Goal: Transaction & Acquisition: Purchase product/service

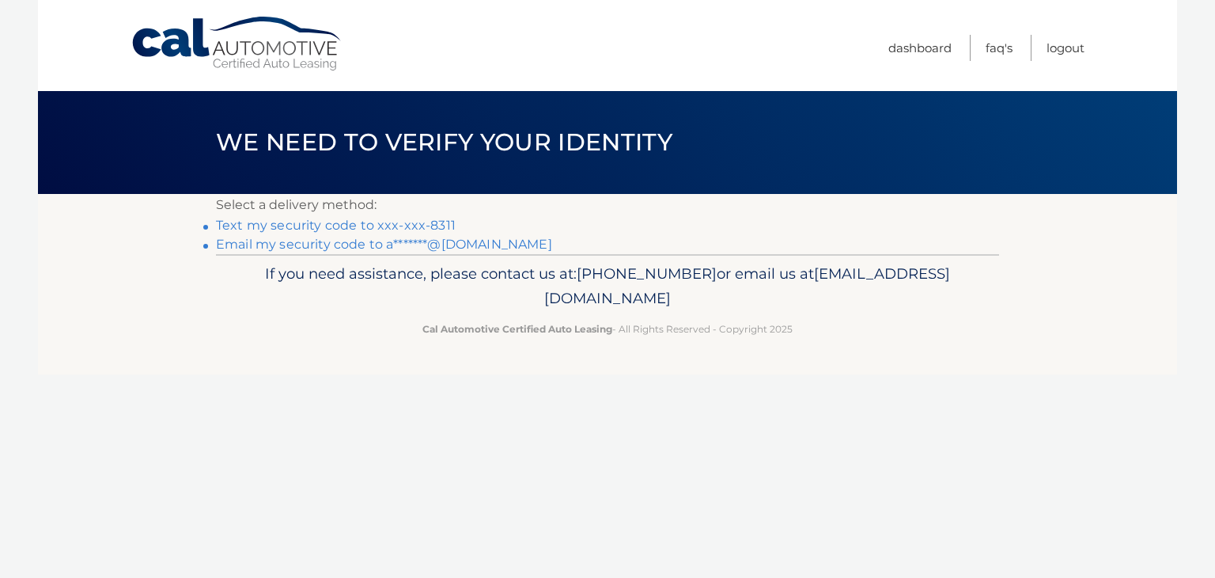
click at [347, 223] on link "Text my security code to xxx-xxx-8311" at bounding box center [336, 225] width 240 height 15
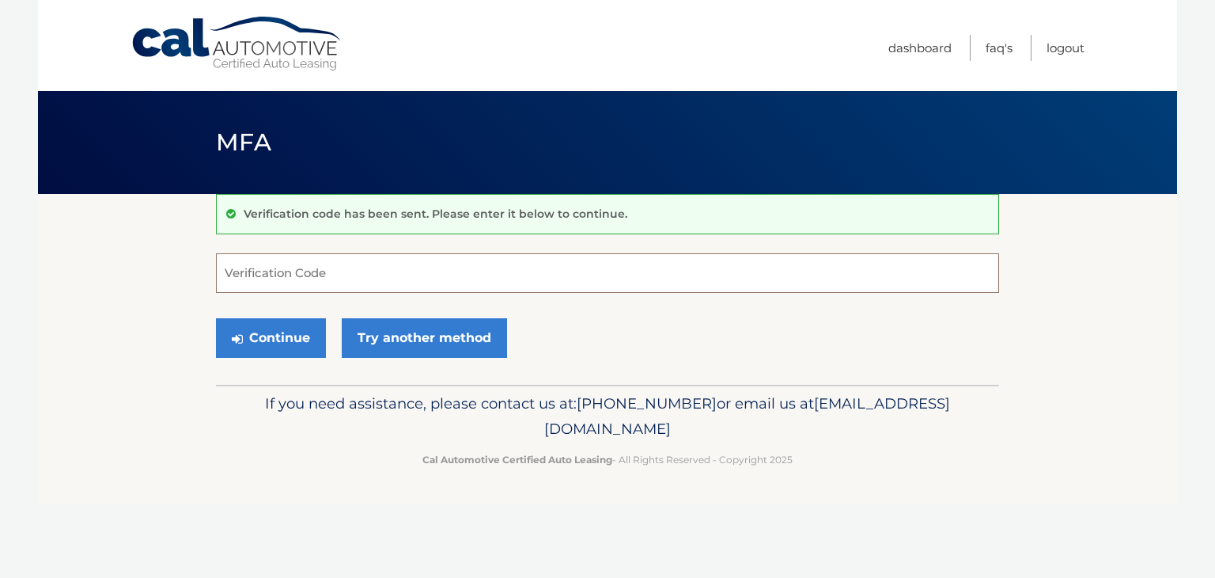
click at [317, 265] on input "Verification Code" at bounding box center [607, 273] width 783 height 40
type input "308553"
click at [216, 318] on button "Continue" at bounding box center [271, 338] width 110 height 40
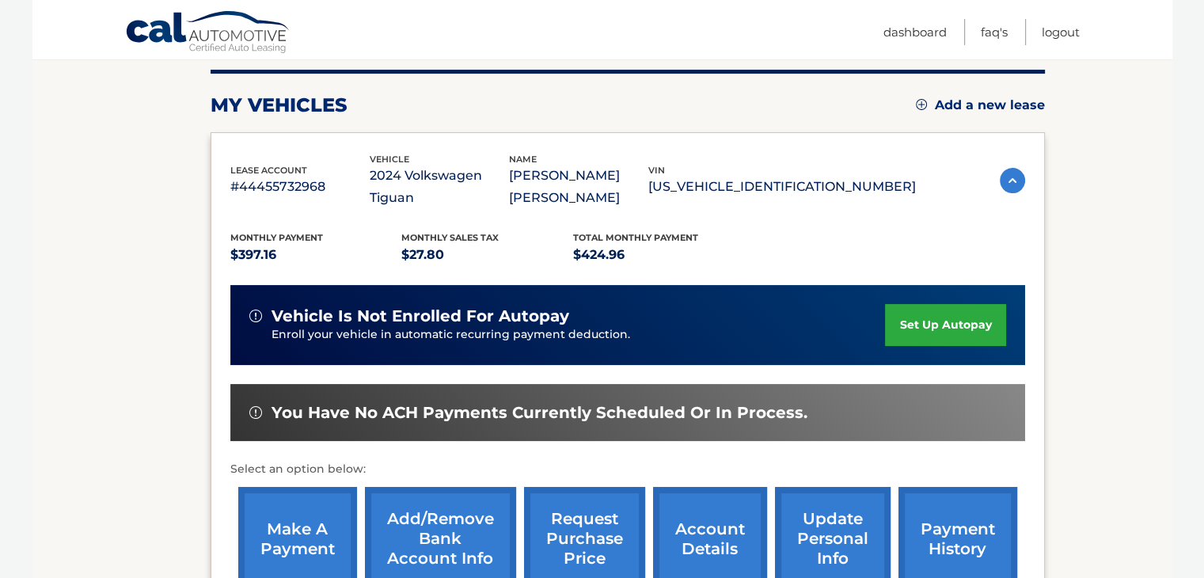
scroll to position [237, 0]
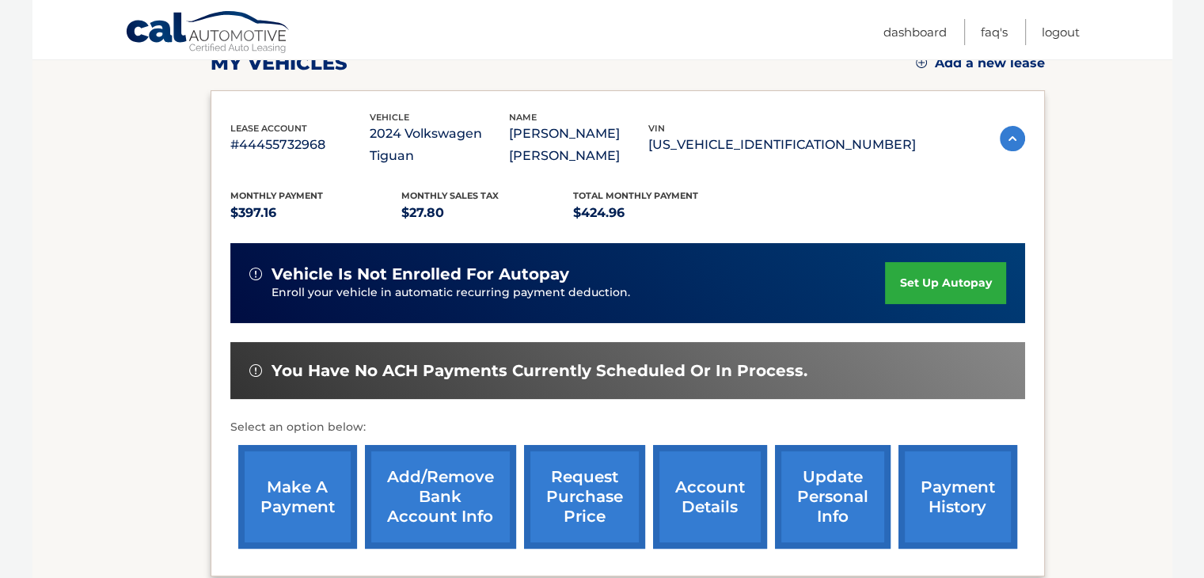
click at [301, 476] on link "make a payment" at bounding box center [297, 497] width 119 height 104
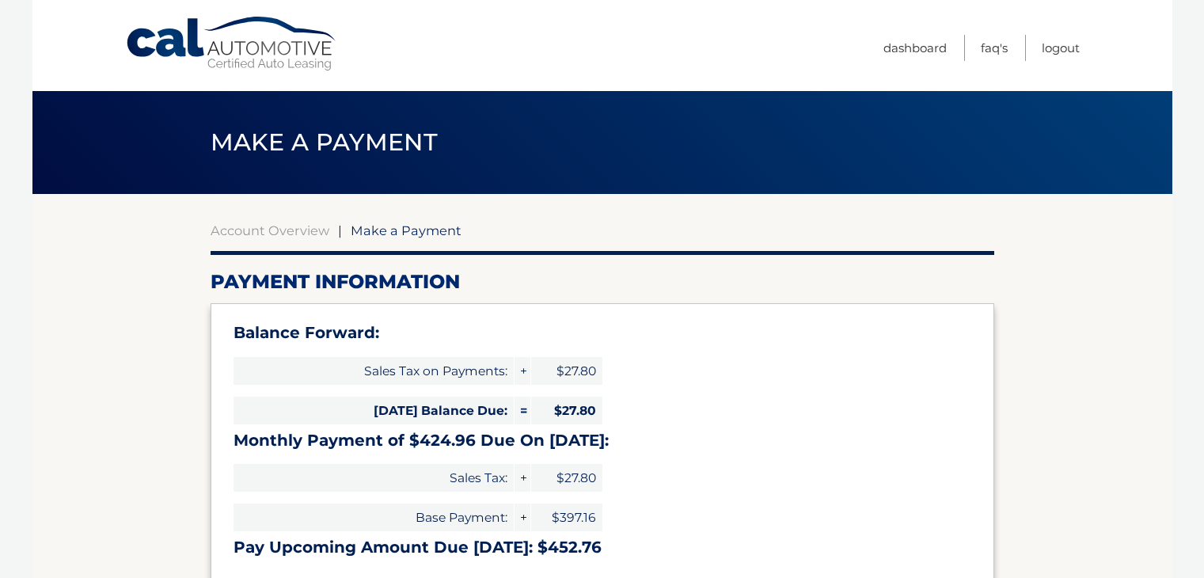
select select "Mzg4ODg3YzEtNjc3OS00YTZmLThlNzgtMzI4YTBkZTI4Yjdh"
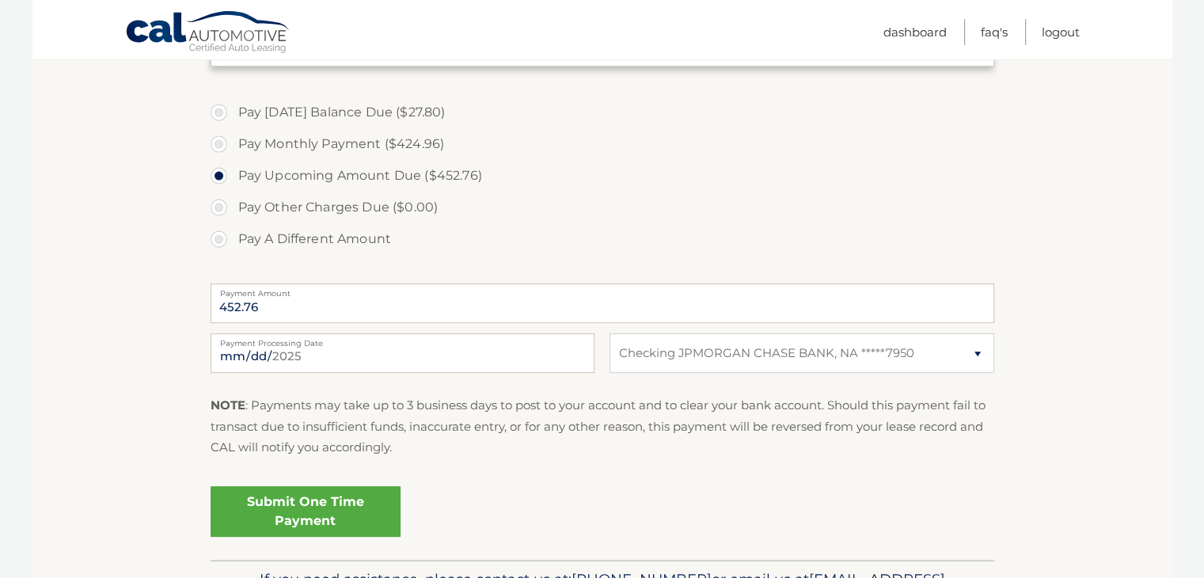
scroll to position [554, 0]
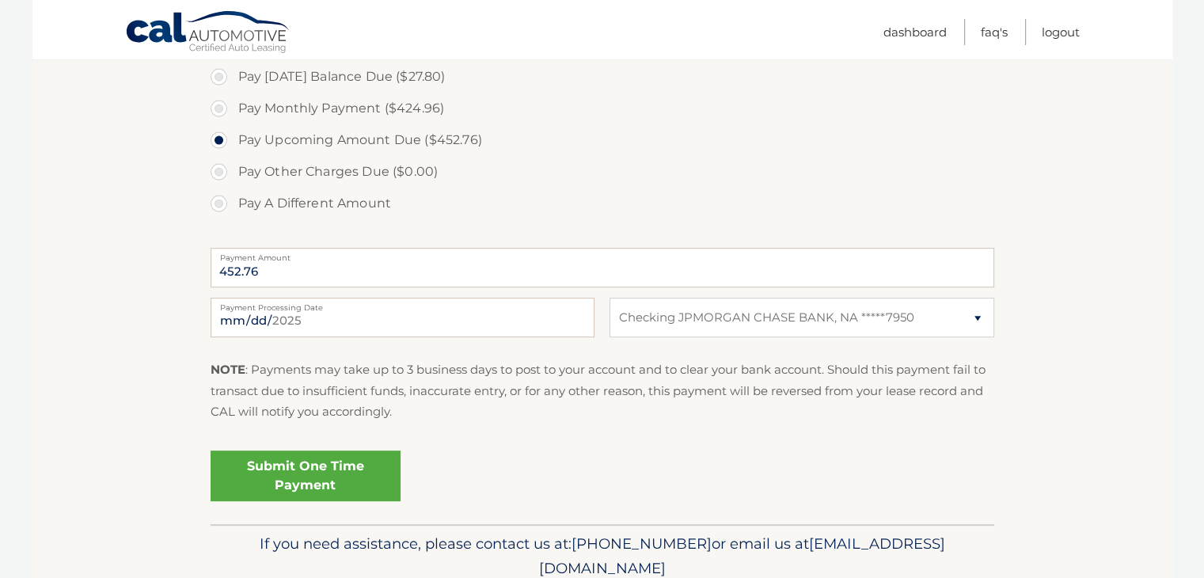
click at [343, 465] on link "Submit One Time Payment" at bounding box center [305, 475] width 190 height 51
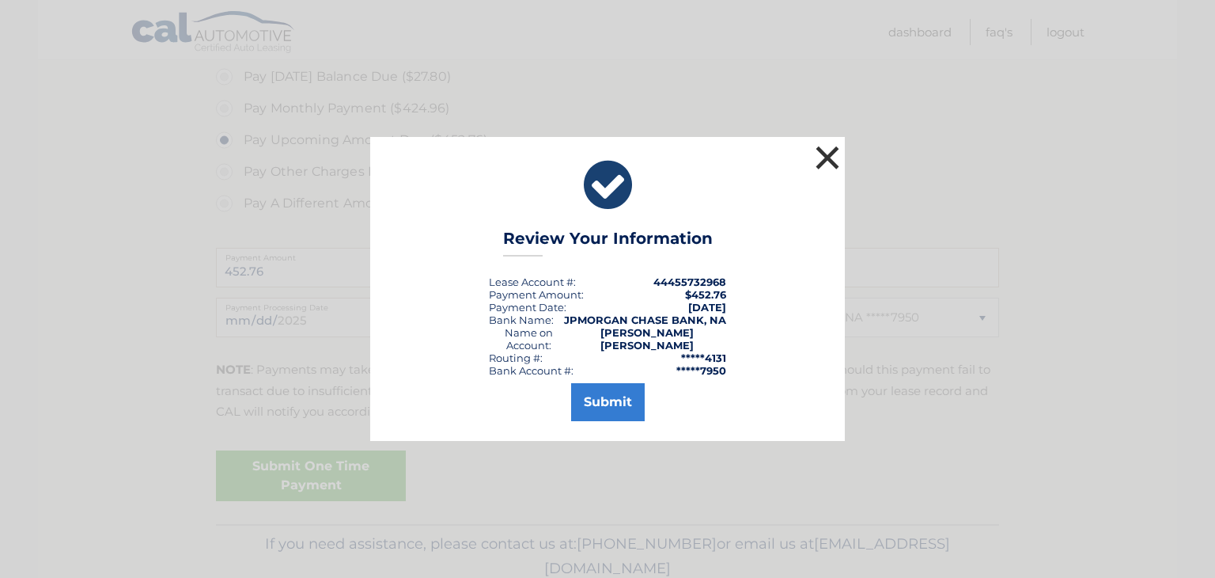
click at [822, 173] on button "×" at bounding box center [828, 158] width 32 height 32
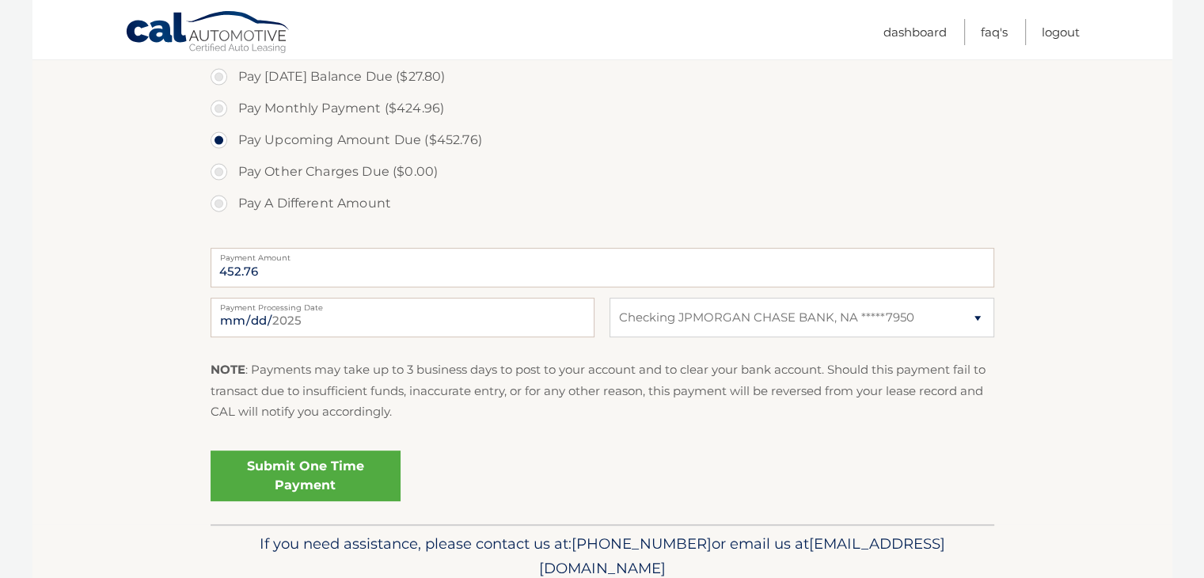
click at [318, 115] on label "Pay Monthly Payment ($424.96)" at bounding box center [601, 109] width 783 height 32
click at [233, 115] on input "Pay Monthly Payment ($424.96)" at bounding box center [225, 105] width 16 height 25
radio input "true"
type input "424.96"
click at [326, 491] on link "Submit One Time Payment" at bounding box center [305, 475] width 190 height 51
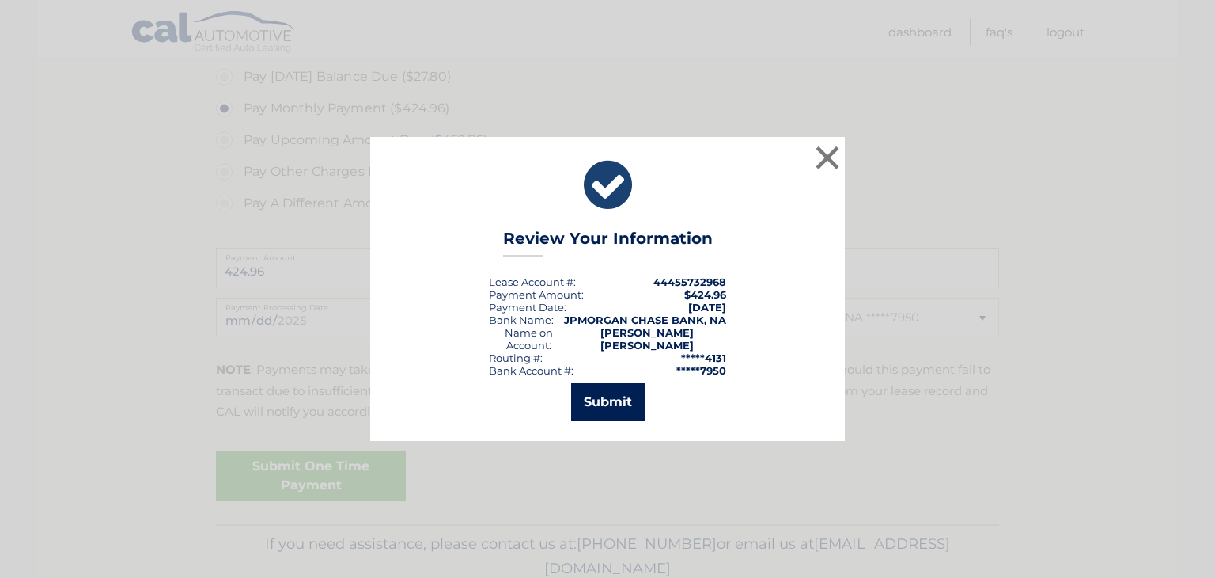
click at [620, 392] on button "Submit" at bounding box center [608, 402] width 74 height 38
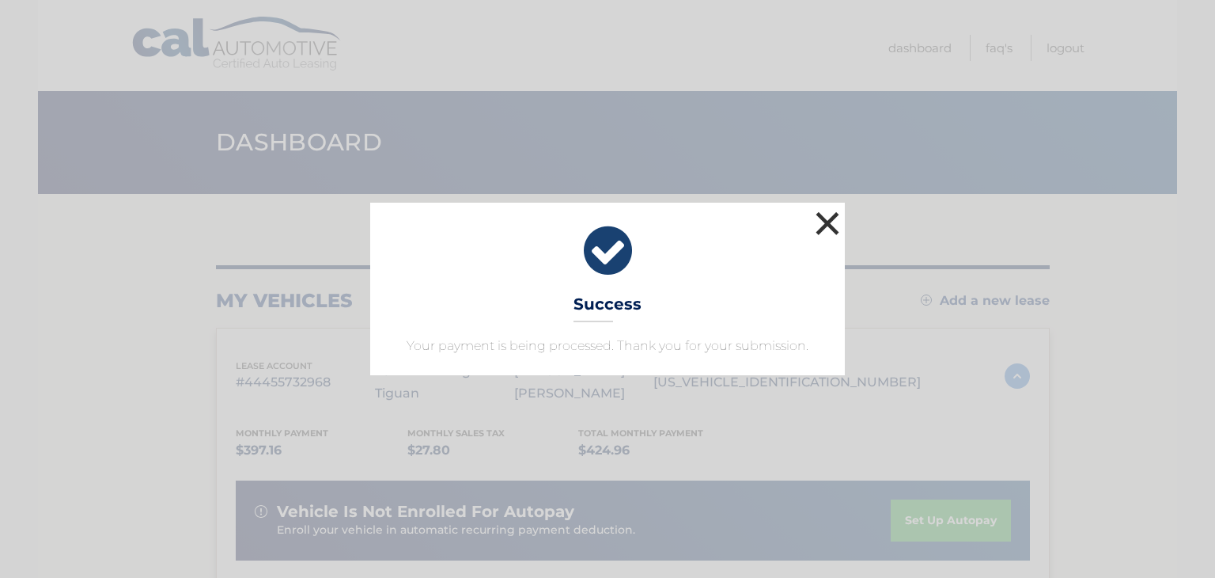
click at [830, 226] on button "×" at bounding box center [828, 223] width 32 height 32
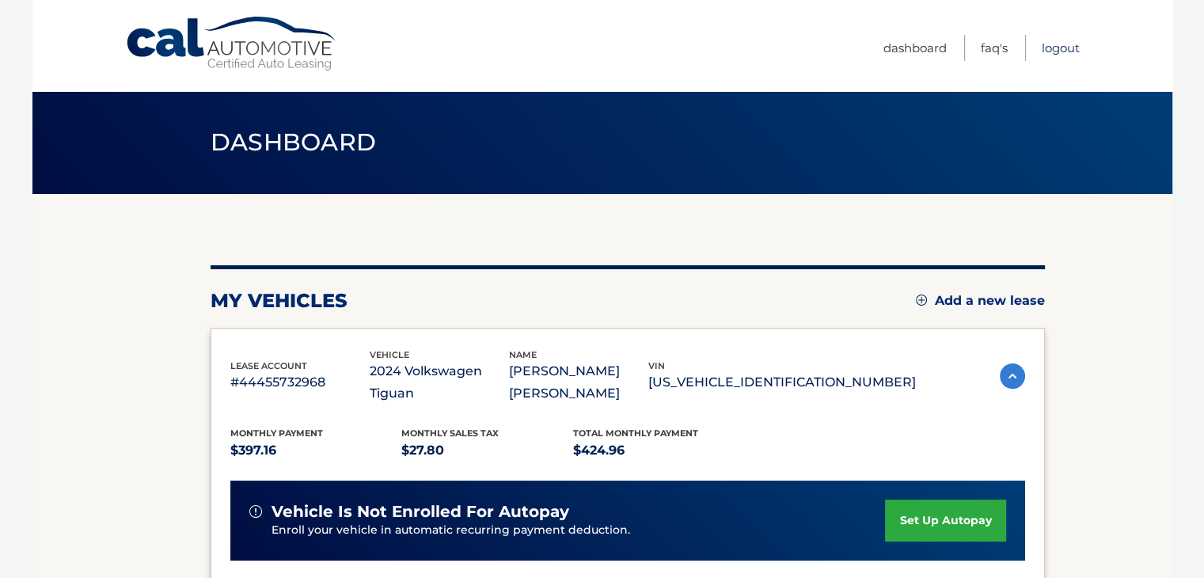
click at [1063, 54] on link "Logout" at bounding box center [1060, 48] width 38 height 26
